Goal: Check status

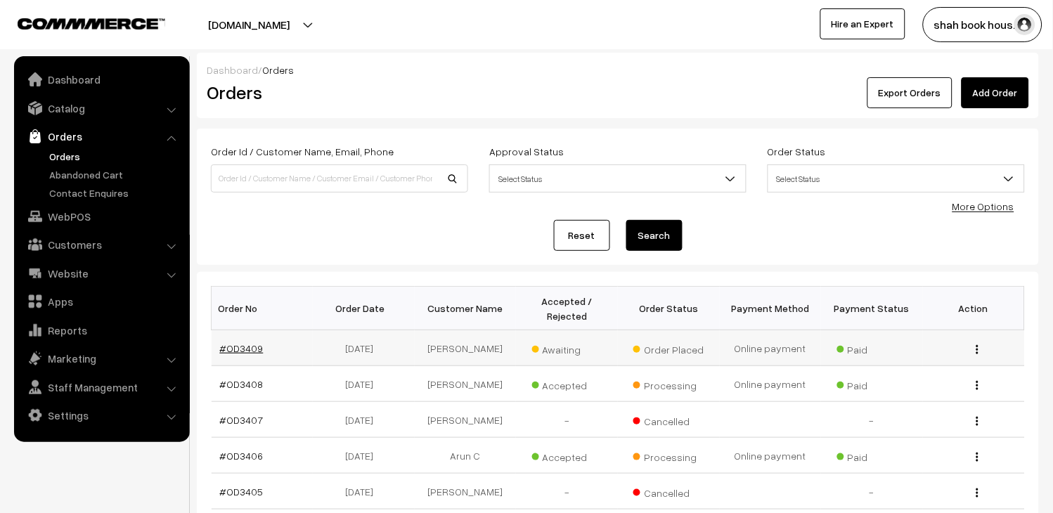
click at [245, 343] on link "#OD3409" at bounding box center [242, 348] width 44 height 12
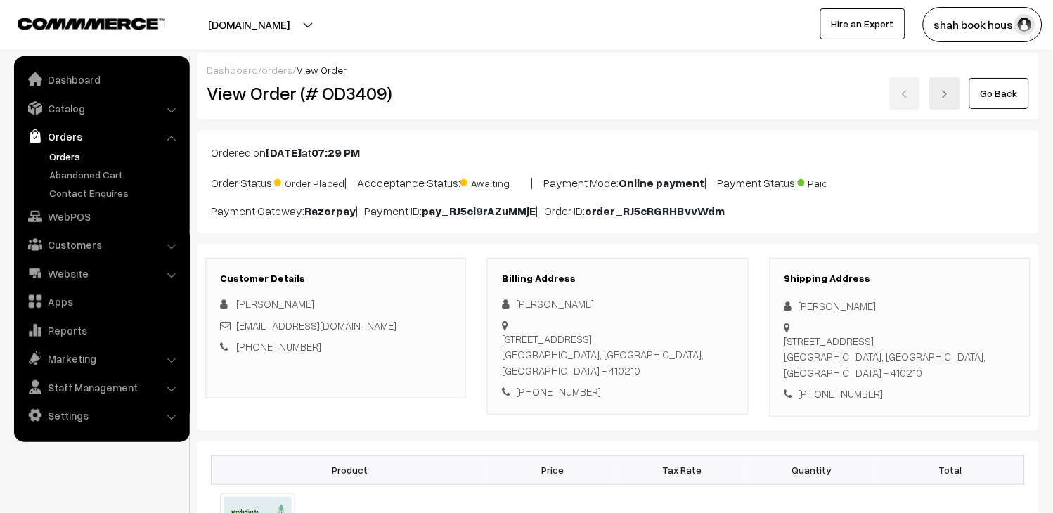
click at [54, 150] on link "Orders" at bounding box center [115, 156] width 139 height 15
